Goal: Task Accomplishment & Management: Use online tool/utility

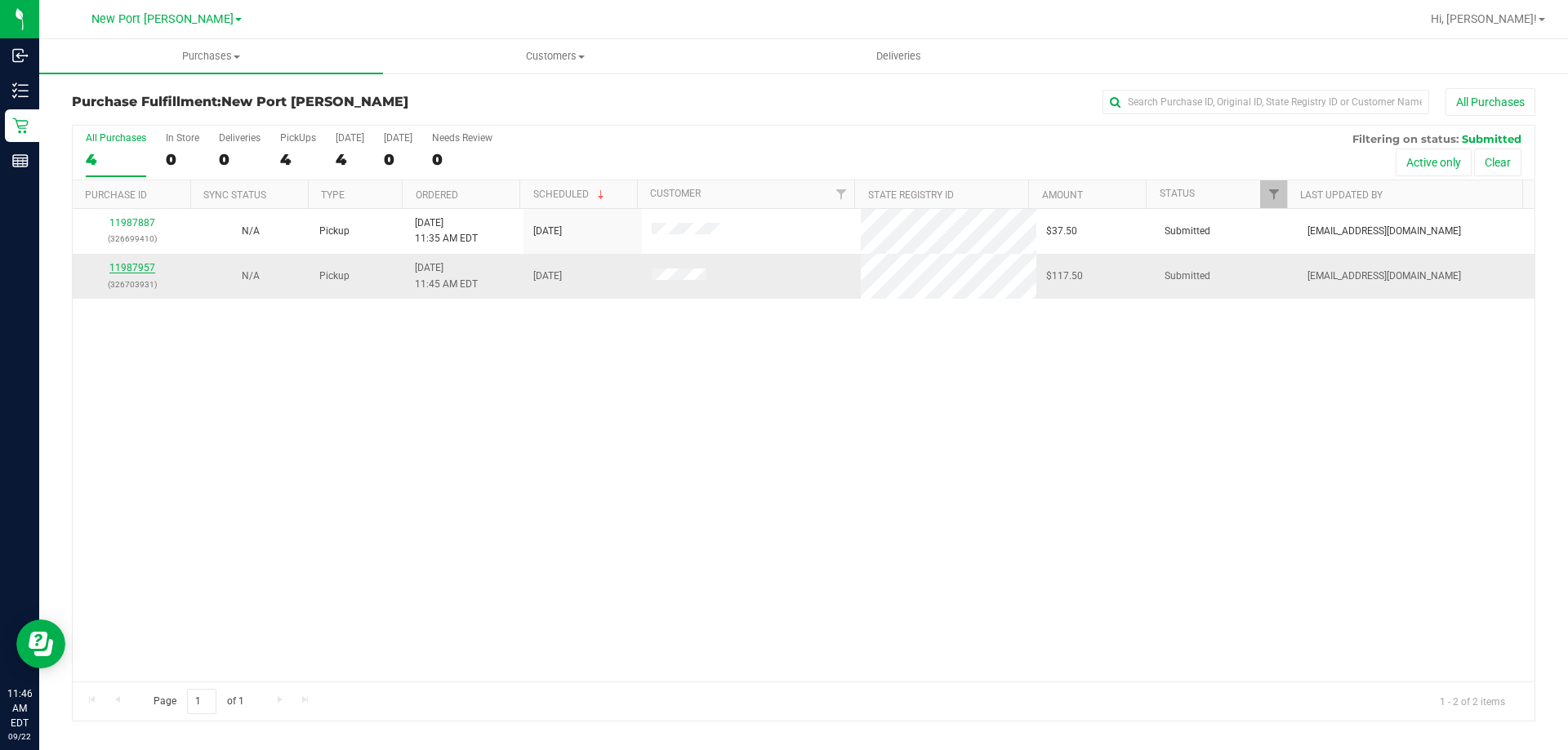
click at [128, 263] on link "11987957" at bounding box center [132, 268] width 46 height 12
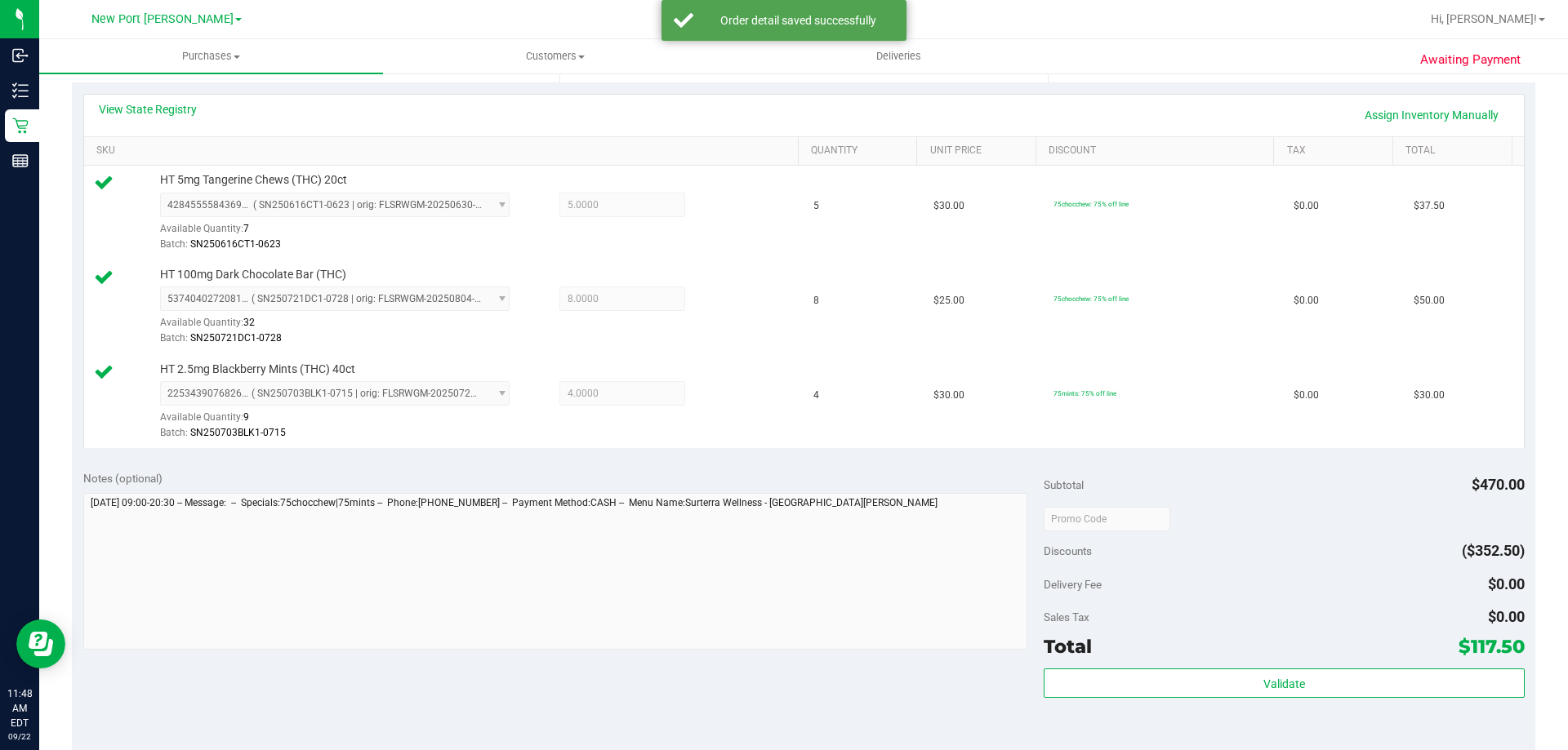
scroll to position [571, 0]
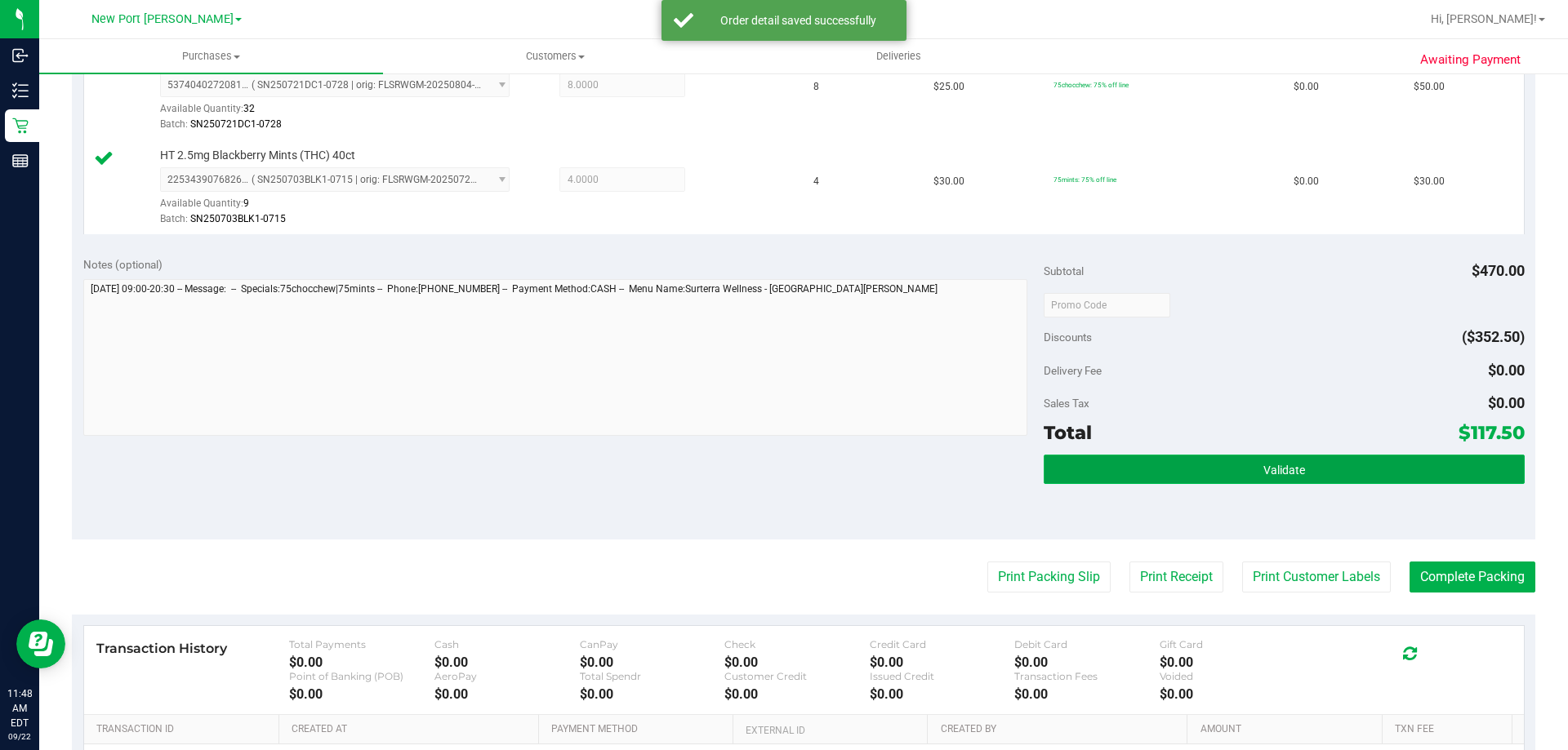
click at [1367, 482] on button "Validate" at bounding box center [1283, 470] width 480 height 30
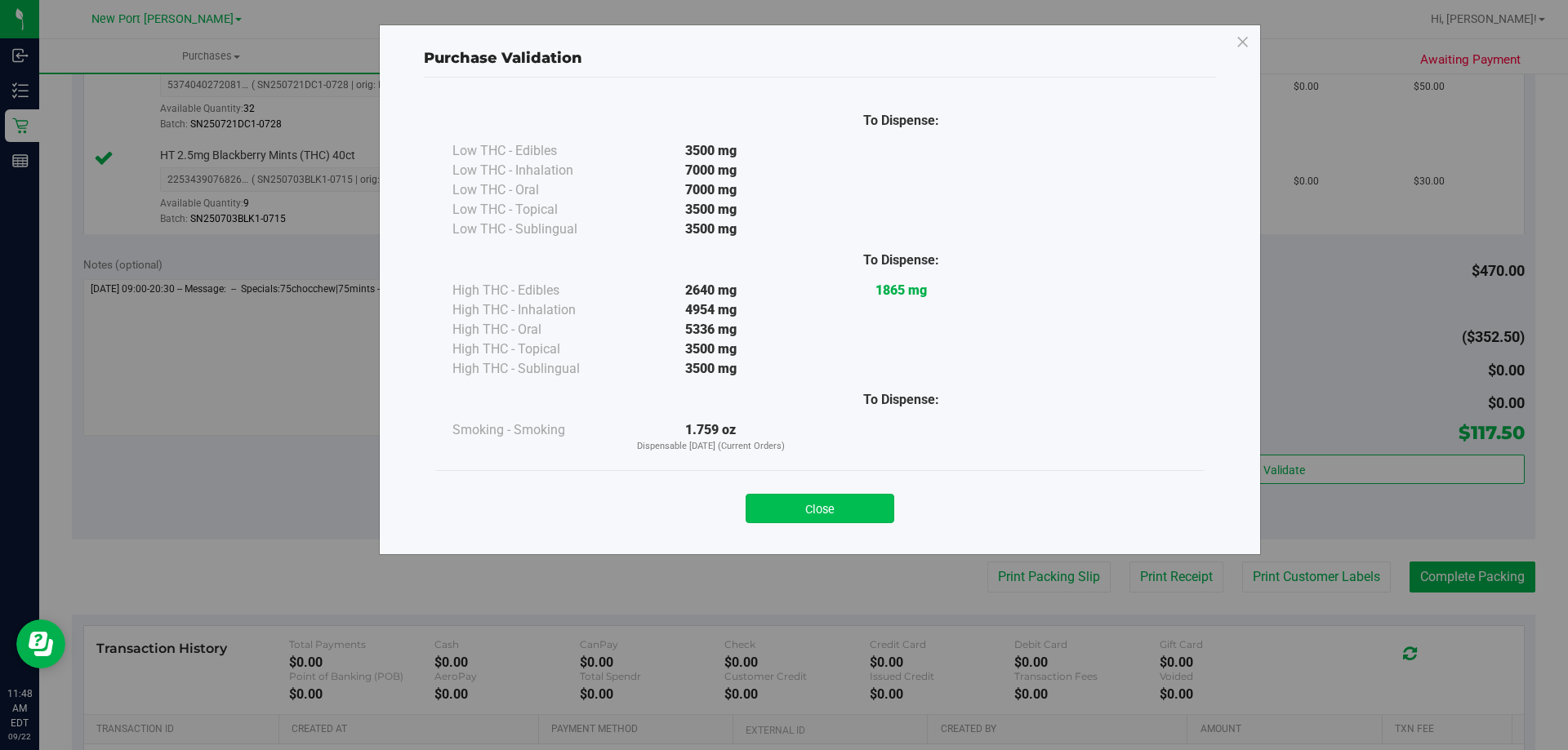
click at [857, 502] on button "Close" at bounding box center [820, 509] width 149 height 30
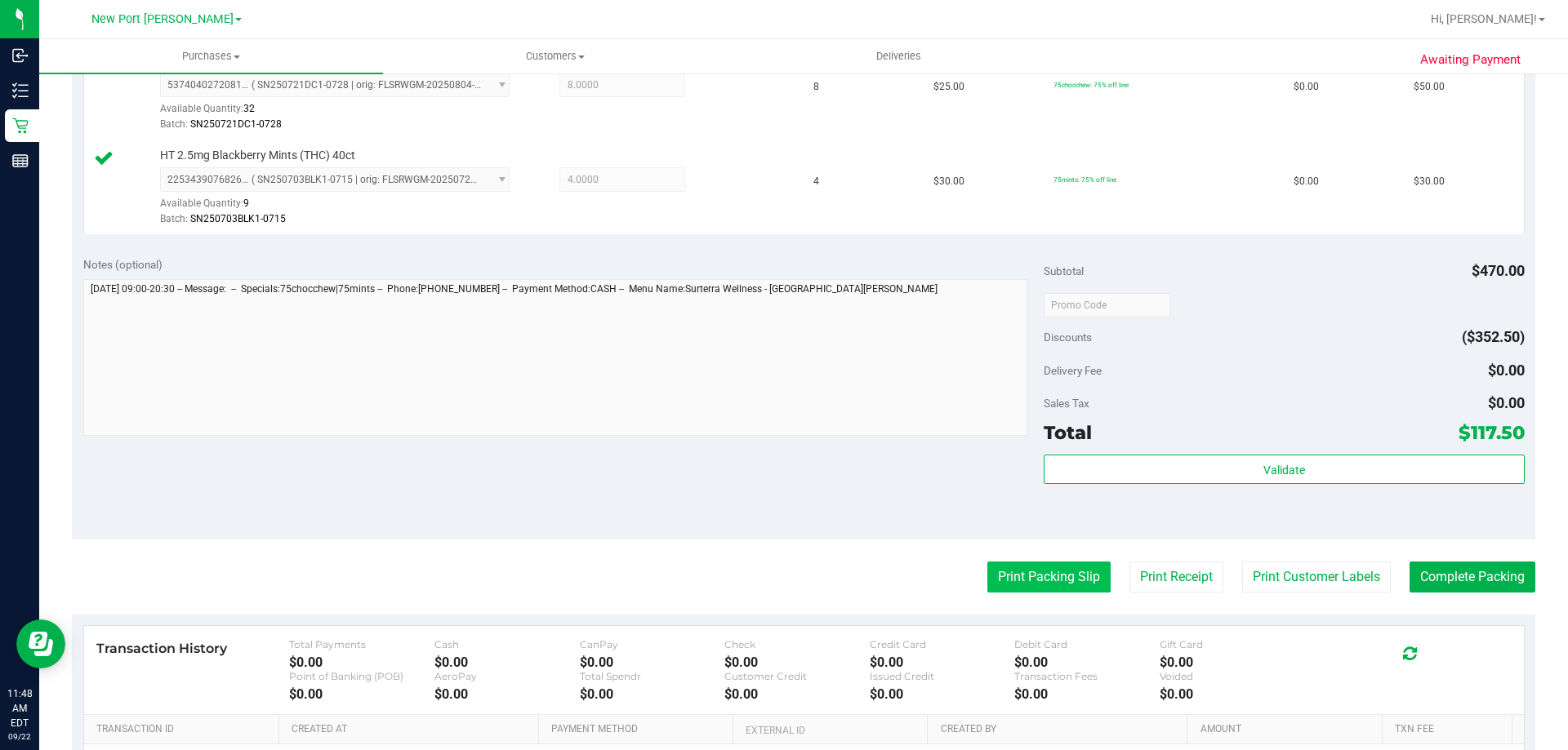
click at [1000, 582] on button "Print Packing Slip" at bounding box center [1049, 576] width 123 height 31
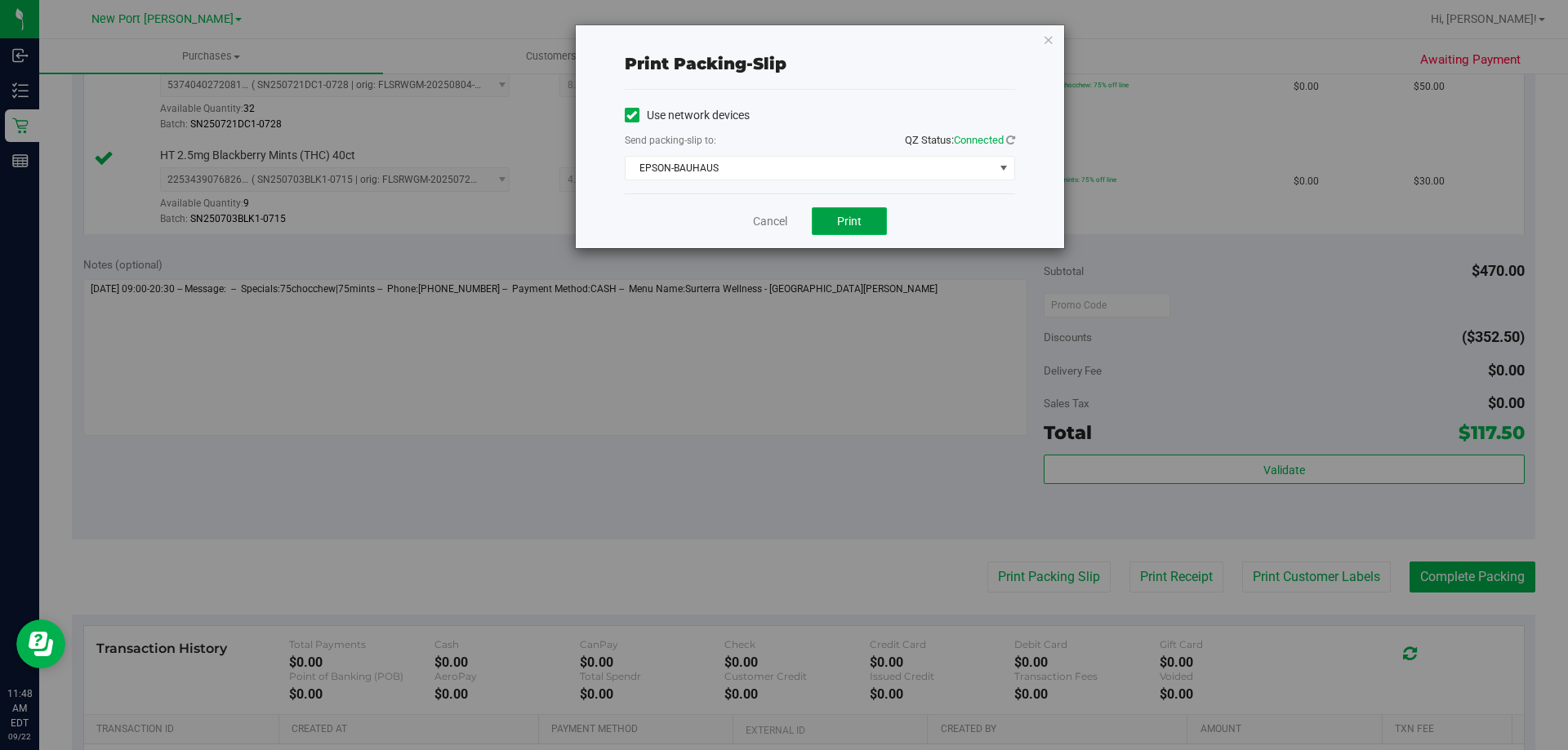
click at [866, 221] on button "Print" at bounding box center [850, 222] width 76 height 28
click at [1049, 32] on icon "button" at bounding box center [1048, 40] width 12 height 20
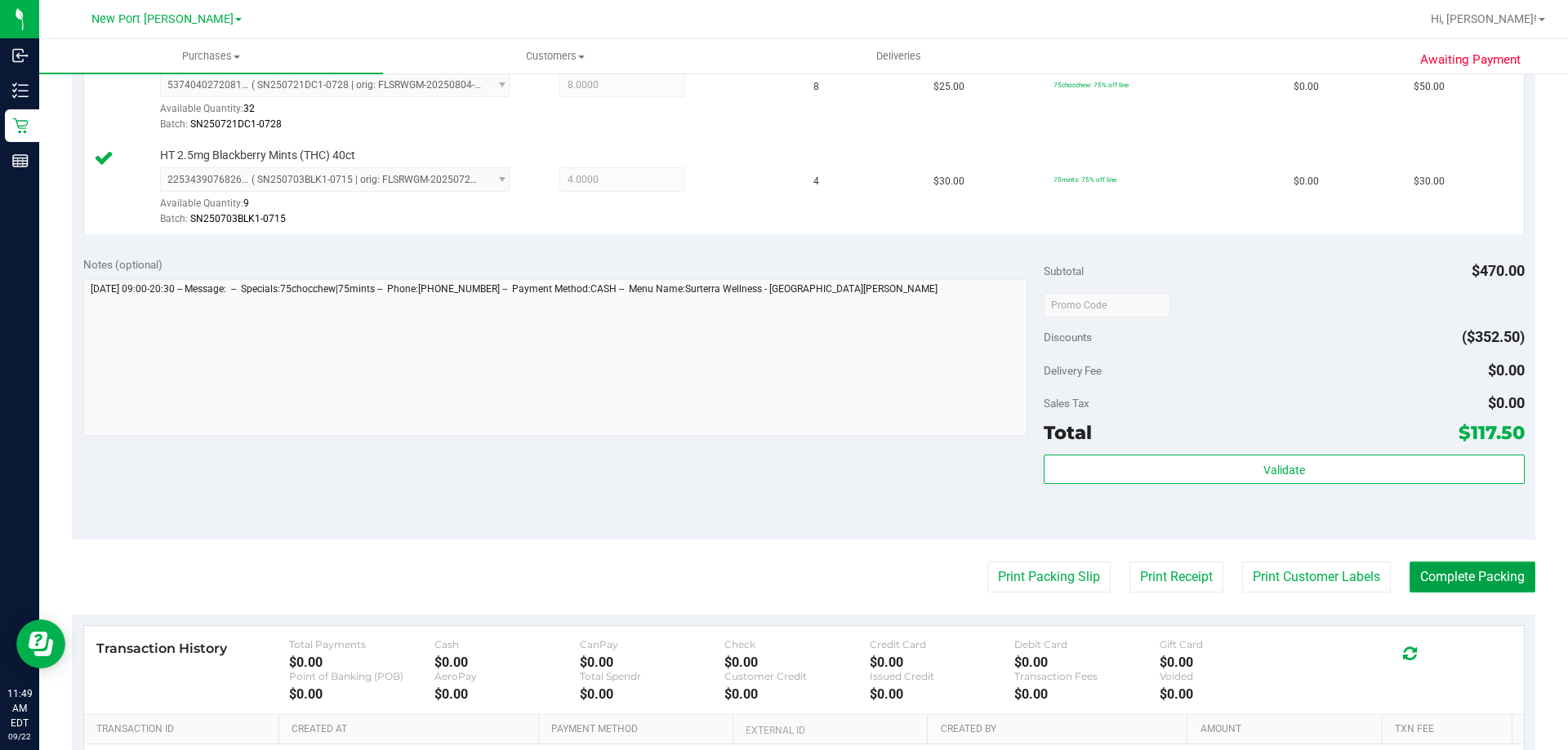
click at [1484, 572] on button "Complete Packing" at bounding box center [1472, 576] width 126 height 31
